Goal: Transaction & Acquisition: Purchase product/service

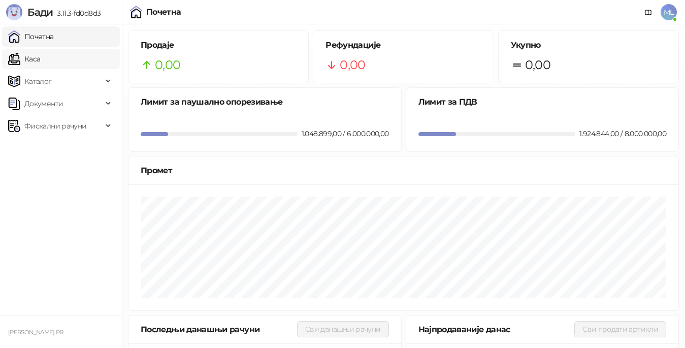
click at [40, 59] on link "Каса" at bounding box center [24, 59] width 32 height 20
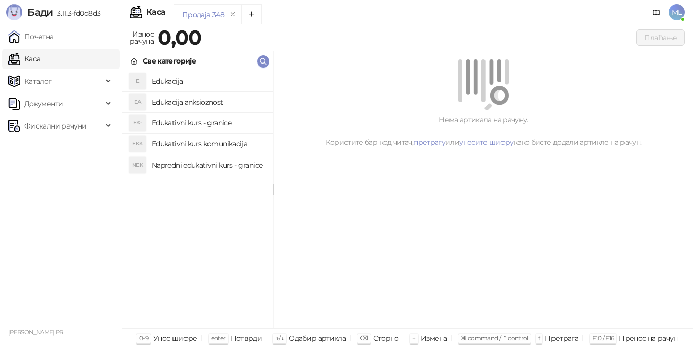
click at [174, 81] on h4 "Edukacija" at bounding box center [209, 81] width 114 height 16
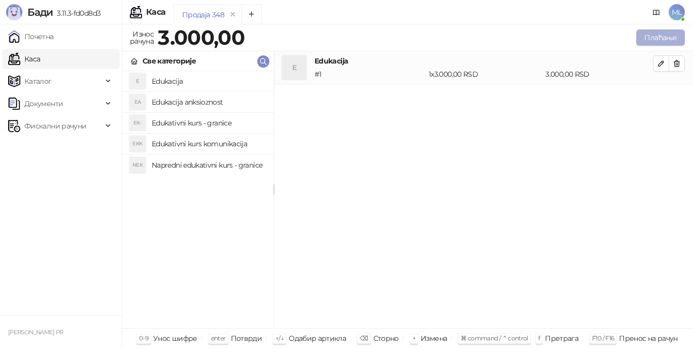
click at [665, 36] on button "Плаћање" at bounding box center [661, 37] width 49 height 16
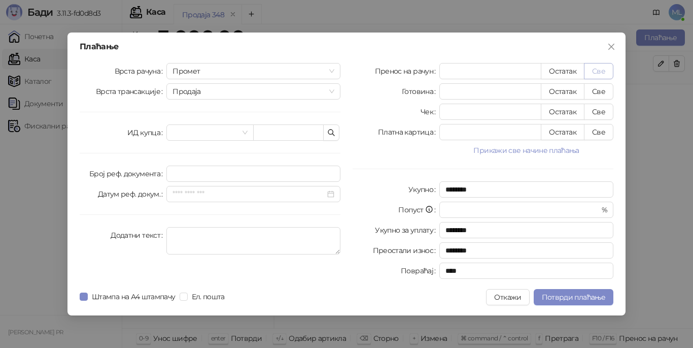
click at [590, 73] on button "Све" at bounding box center [598, 71] width 29 height 16
type input "****"
click at [550, 296] on span "Потврди плаћање" at bounding box center [573, 296] width 63 height 9
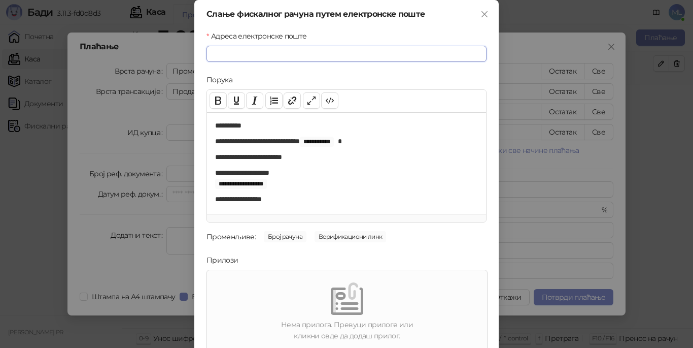
click at [301, 59] on input "Адреса електронске поште" at bounding box center [347, 54] width 280 height 16
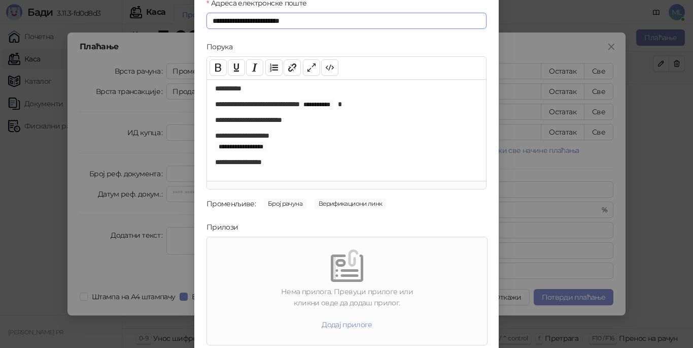
scroll to position [69, 0]
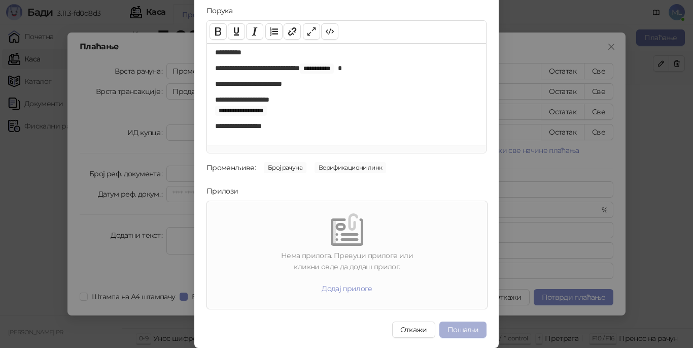
type input "**********"
click at [463, 332] on button "Пошаљи" at bounding box center [463, 329] width 47 height 16
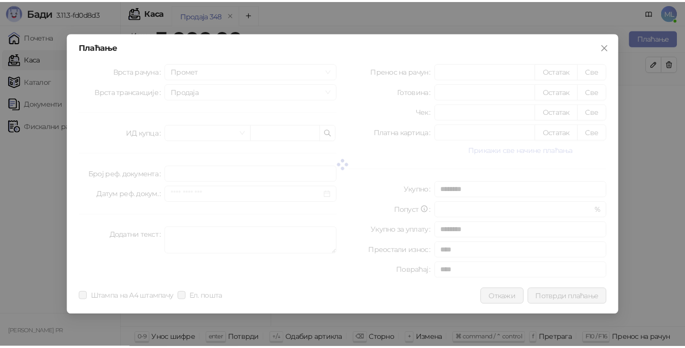
scroll to position [0, 0]
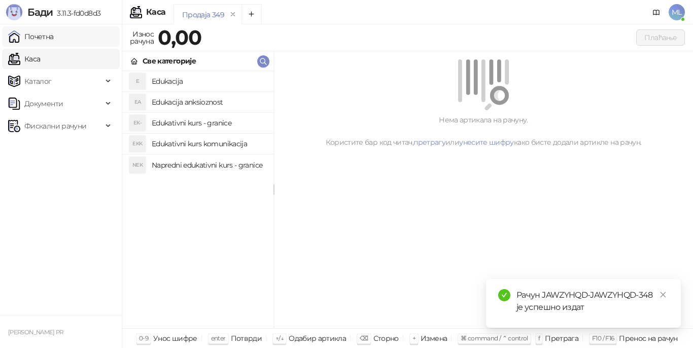
click at [54, 36] on link "Почетна" at bounding box center [31, 36] width 46 height 20
